Goal: Check status: Check status

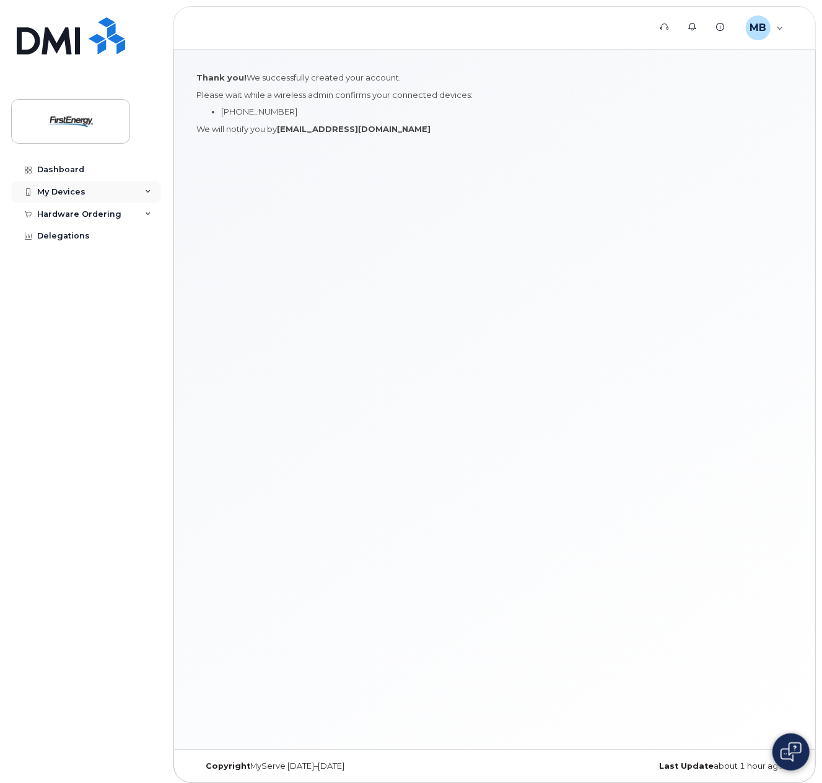
click at [152, 190] on div "My Devices" at bounding box center [86, 192] width 150 height 22
click at [64, 195] on div "My Devices" at bounding box center [61, 192] width 48 height 10
click at [75, 216] on div "Hardware Ordering" at bounding box center [79, 214] width 84 height 10
click at [64, 169] on div "Dashboard" at bounding box center [60, 170] width 47 height 10
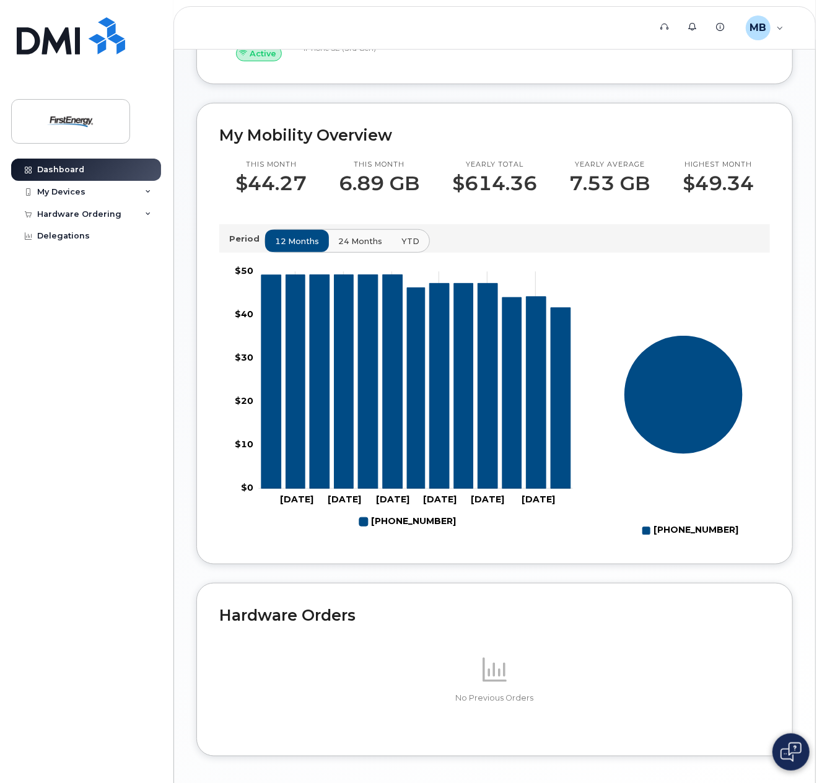
scroll to position [352, 0]
click at [350, 243] on span "24 months" at bounding box center [361, 241] width 44 height 12
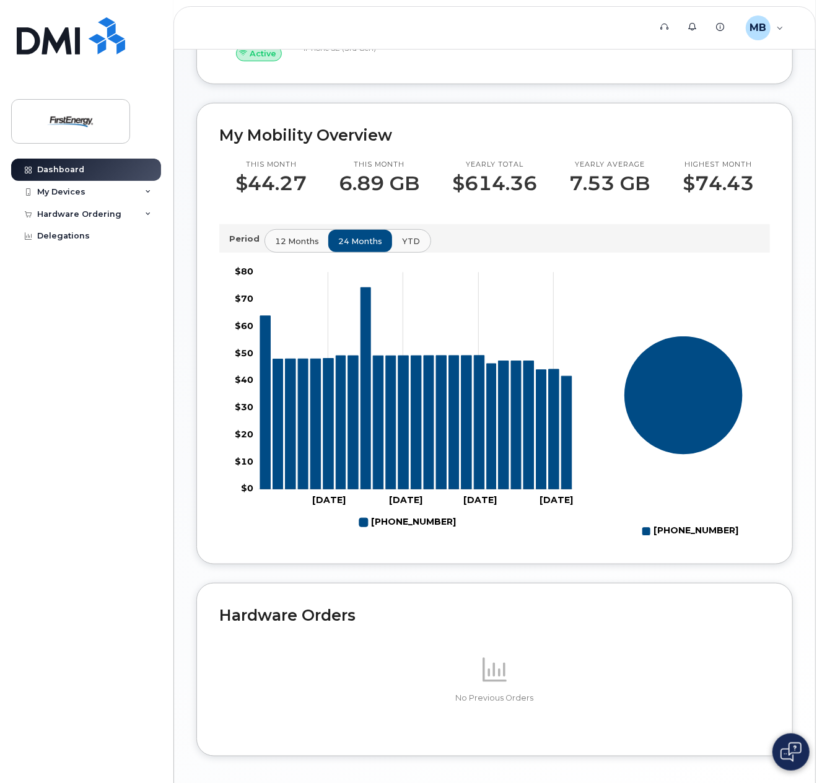
click at [402, 247] on span "YTD" at bounding box center [411, 241] width 18 height 12
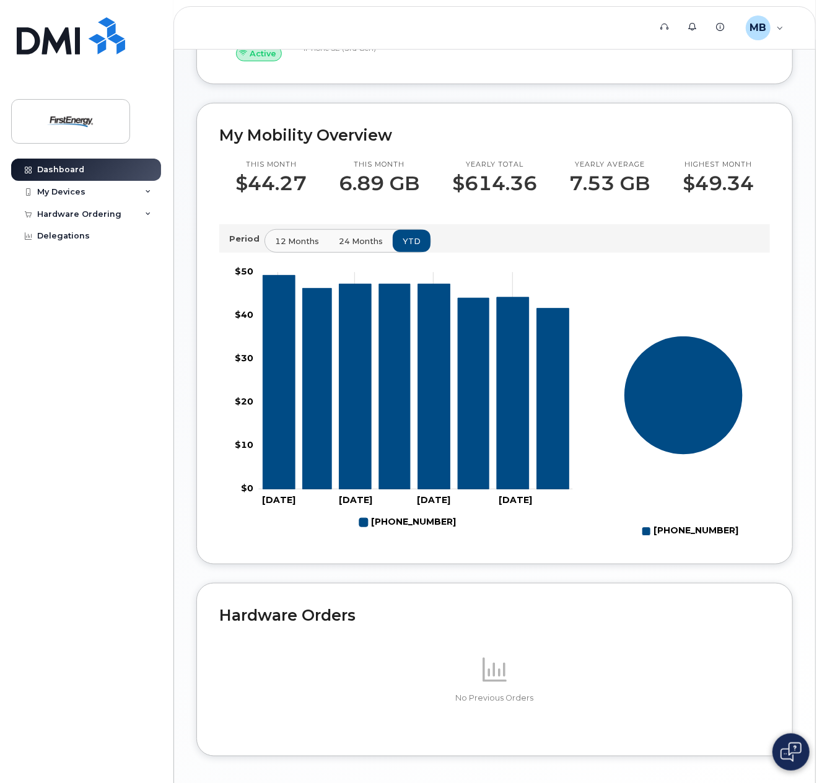
click at [367, 247] on span "24 months" at bounding box center [361, 241] width 44 height 12
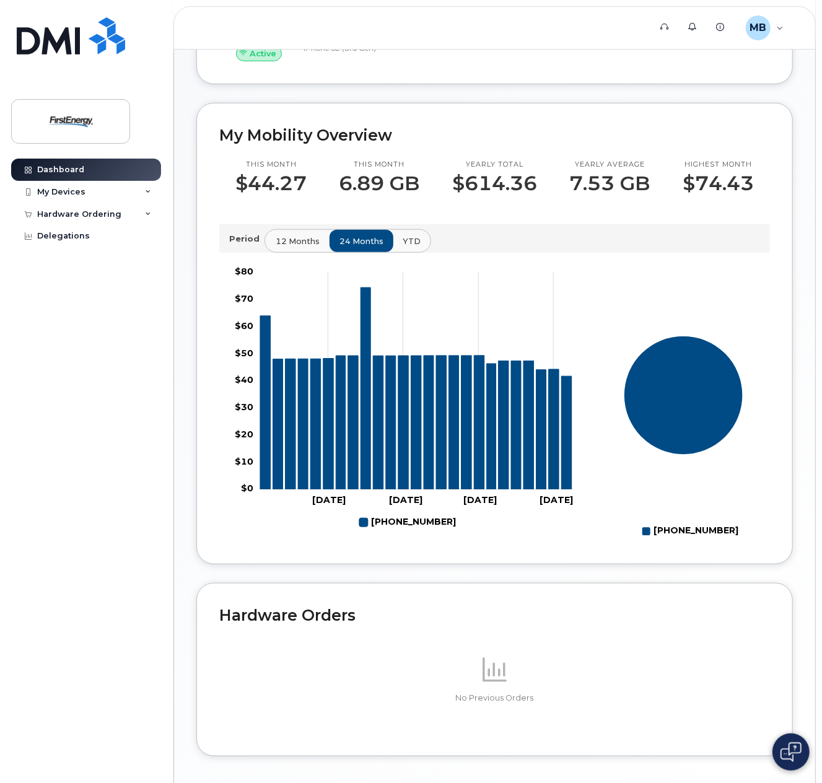
click at [294, 247] on span "12 months" at bounding box center [298, 241] width 44 height 12
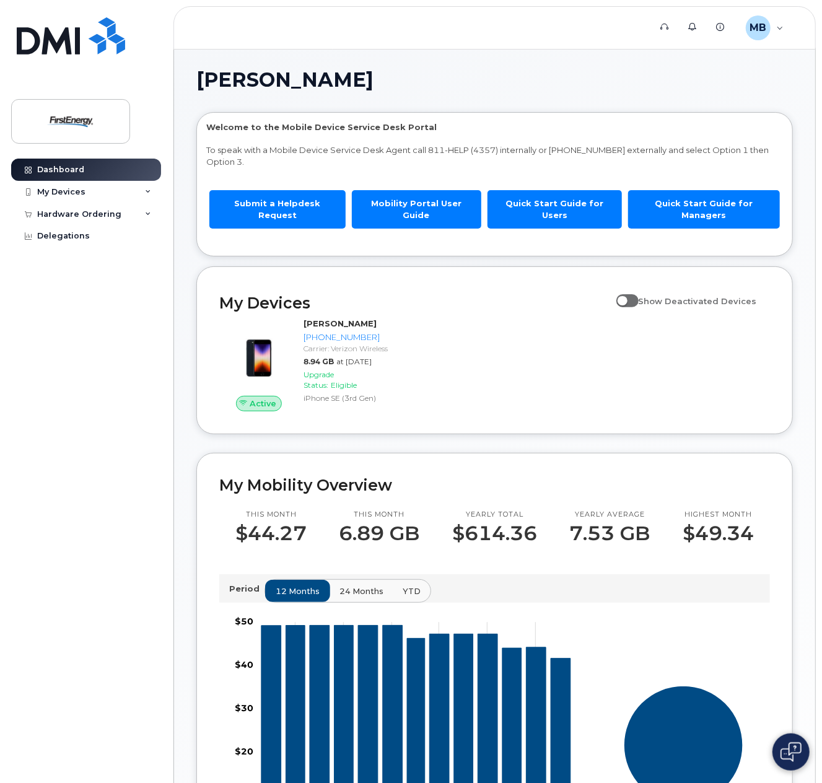
scroll to position [0, 0]
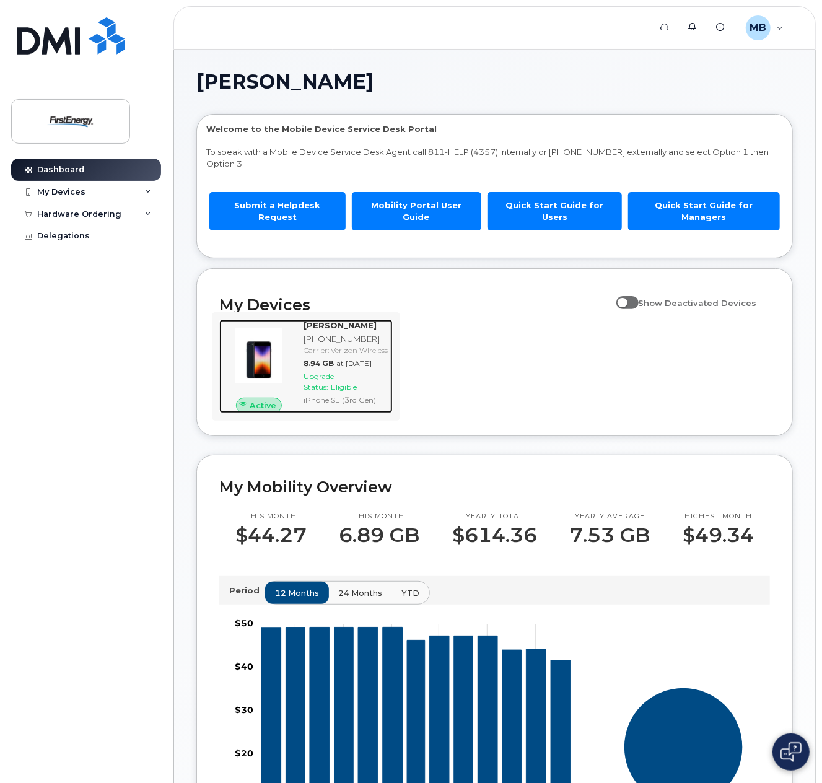
click at [258, 346] on img at bounding box center [258, 355] width 59 height 59
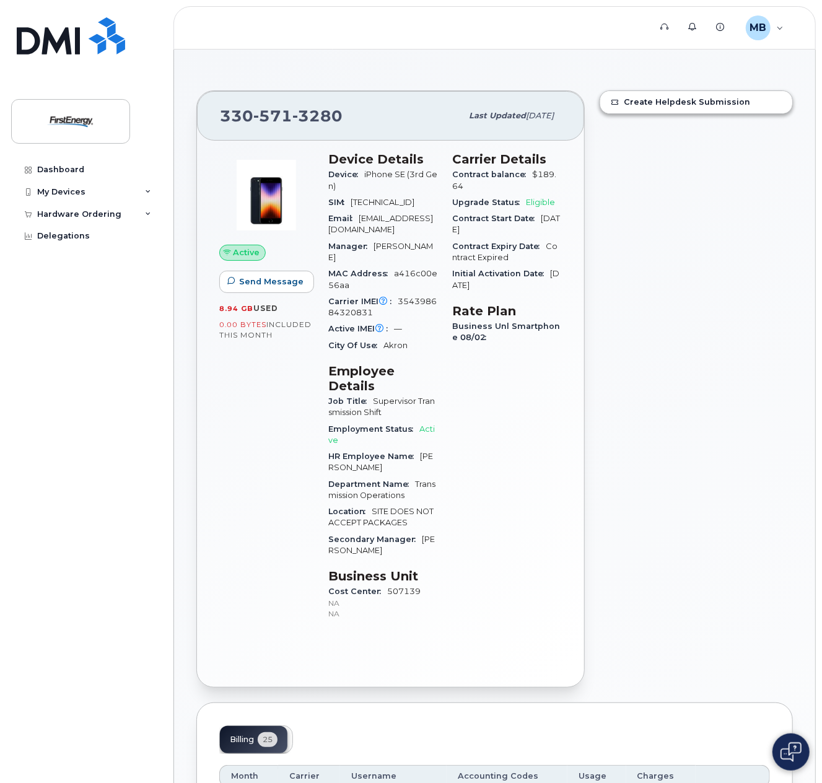
click at [503, 322] on span "Business Unl Smartphone 08/02" at bounding box center [507, 332] width 108 height 20
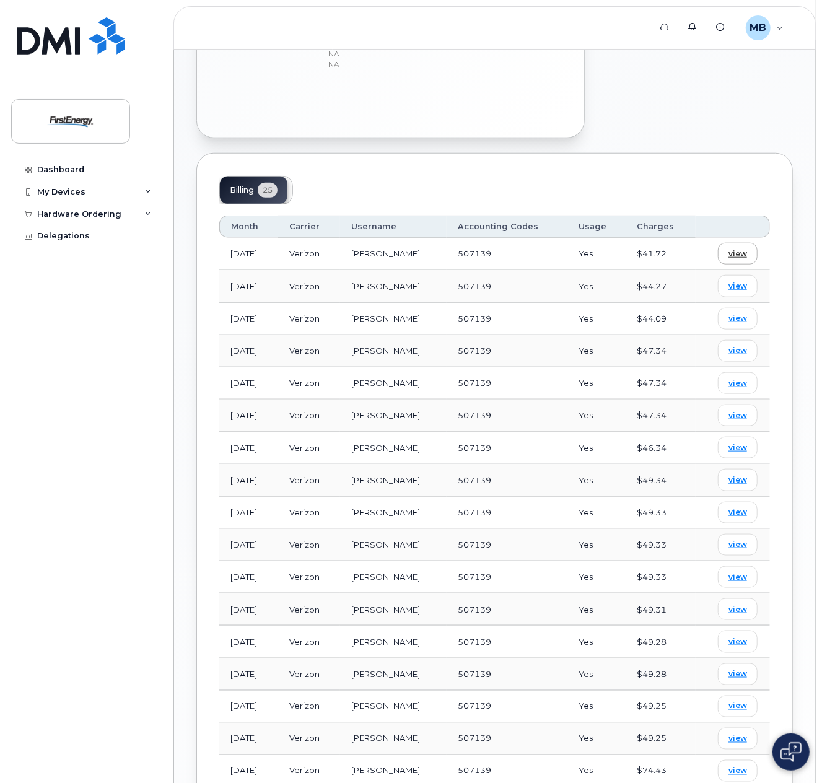
scroll to position [550, 0]
click at [736, 259] on span "view" at bounding box center [738, 253] width 19 height 11
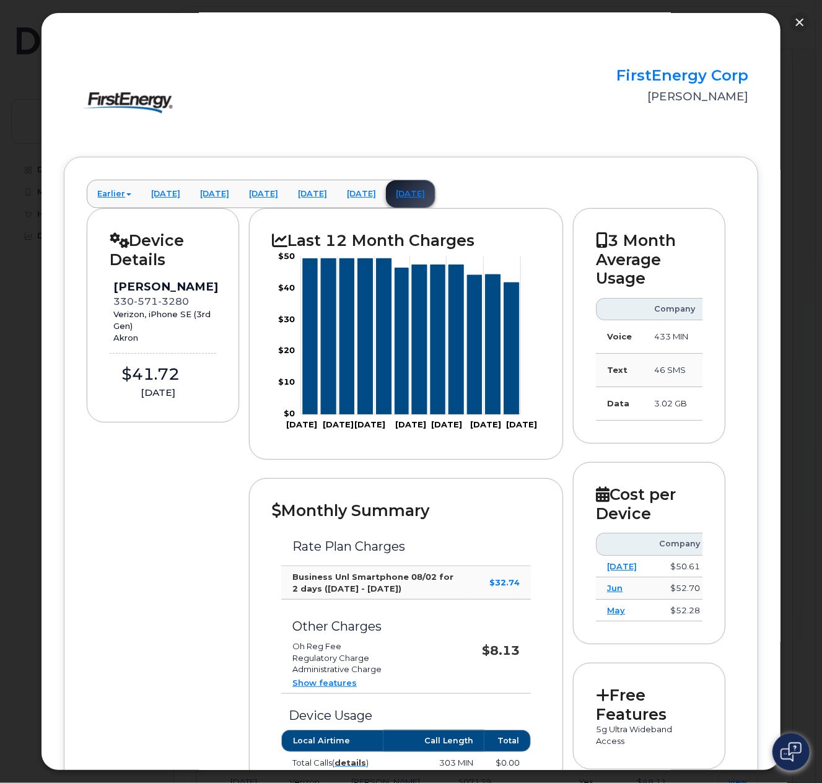
scroll to position [0, 0]
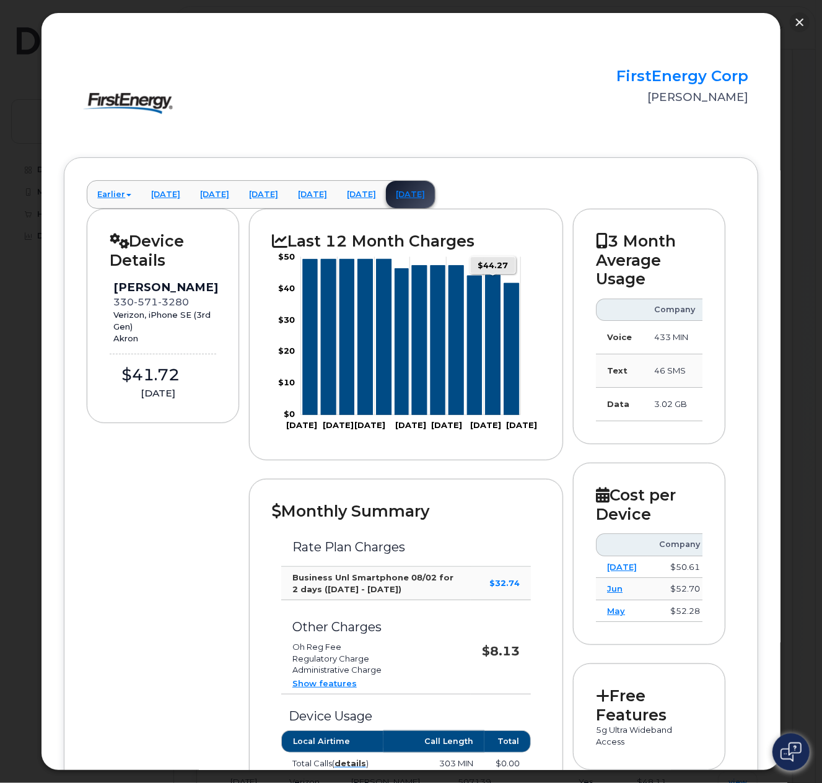
click at [494, 291] on icon "Series" at bounding box center [492, 345] width 15 height 140
click at [327, 286] on icon "Series" at bounding box center [328, 337] width 15 height 156
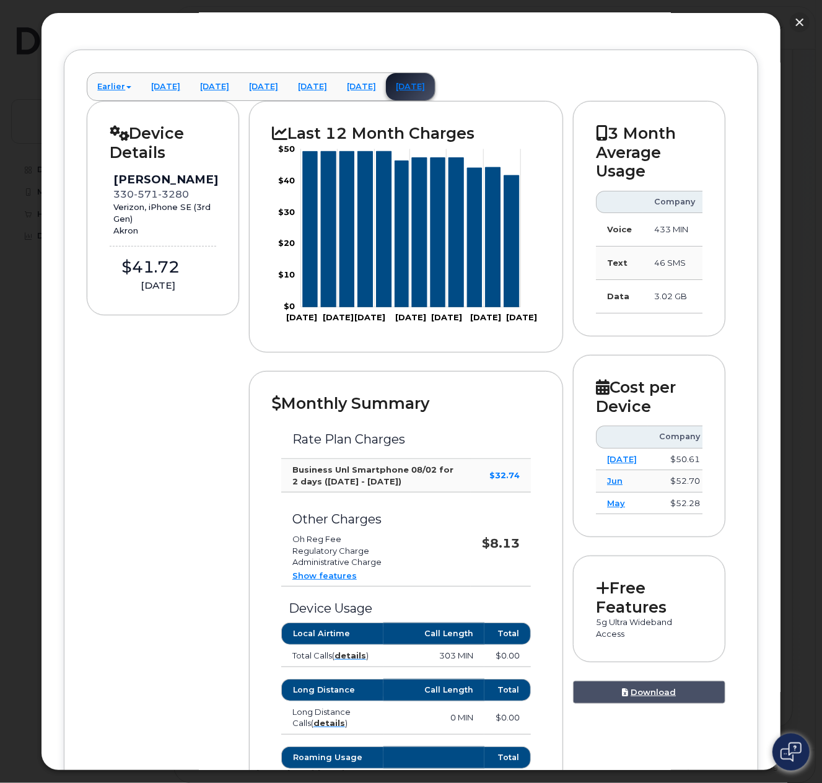
scroll to position [103, 0]
